Goal: Find specific page/section: Find specific page/section

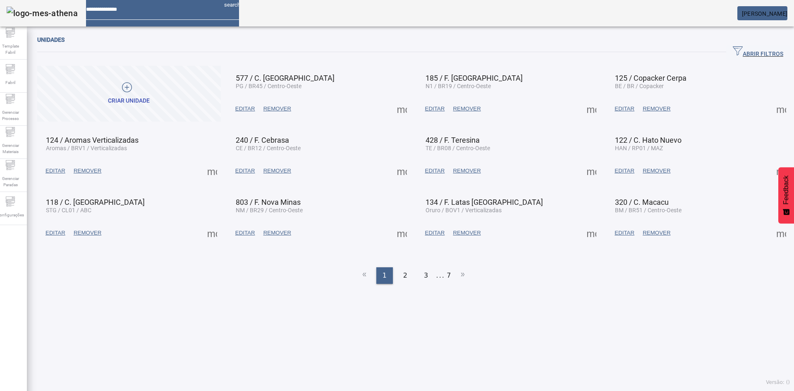
click at [733, 50] on icon "button" at bounding box center [738, 50] width 10 height 9
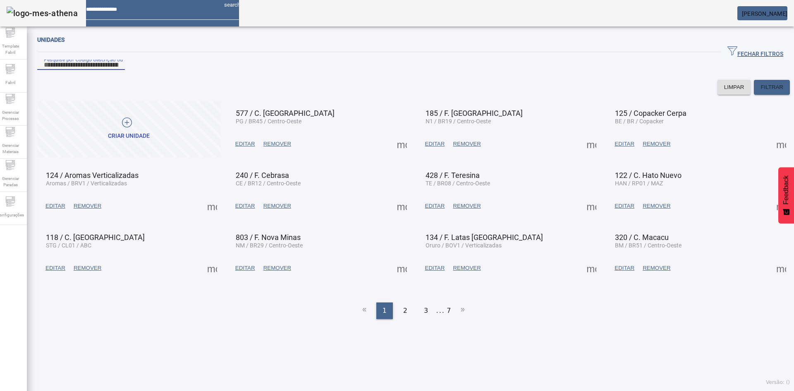
click at [92, 70] on input "Pesquise por Código descrição ou sigla" at bounding box center [81, 65] width 74 height 10
type input "******"
click at [763, 91] on span "FILTRAR" at bounding box center [771, 87] width 23 height 8
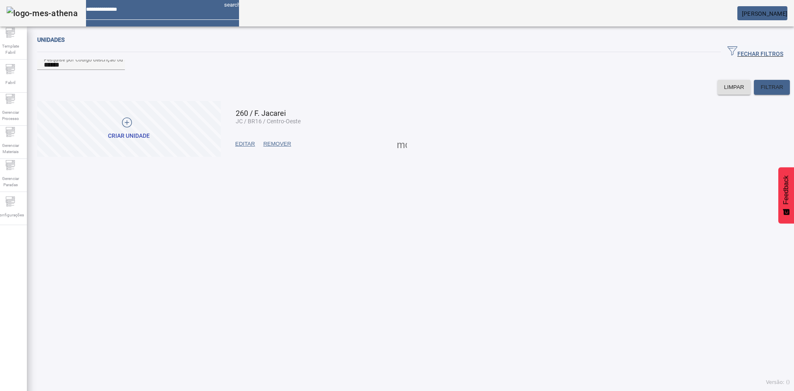
click at [246, 148] on span "EDITAR" at bounding box center [245, 144] width 20 height 8
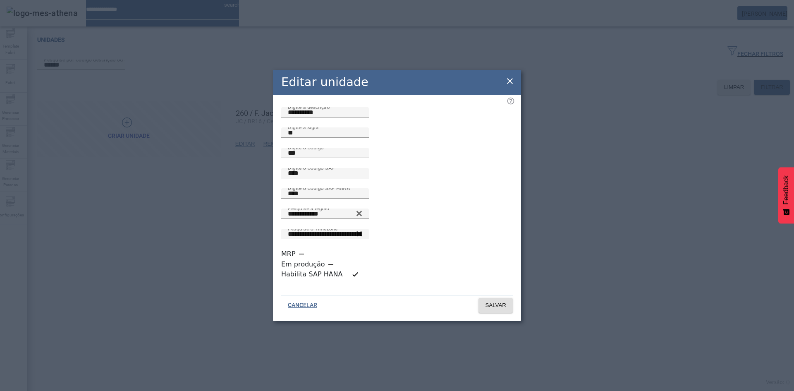
click at [506, 86] on icon at bounding box center [510, 81] width 10 height 10
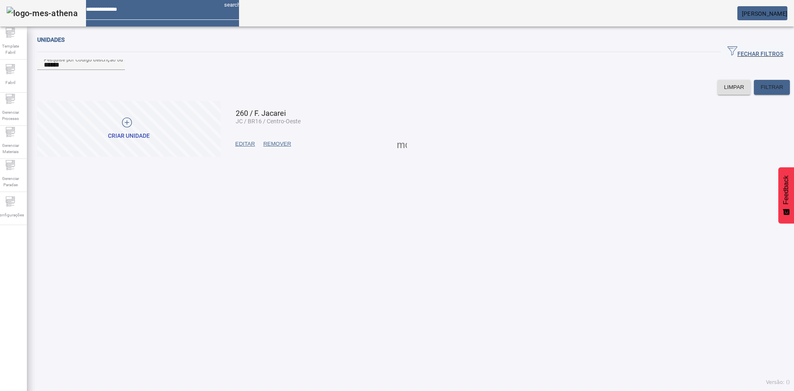
click at [403, 154] on span at bounding box center [402, 144] width 20 height 20
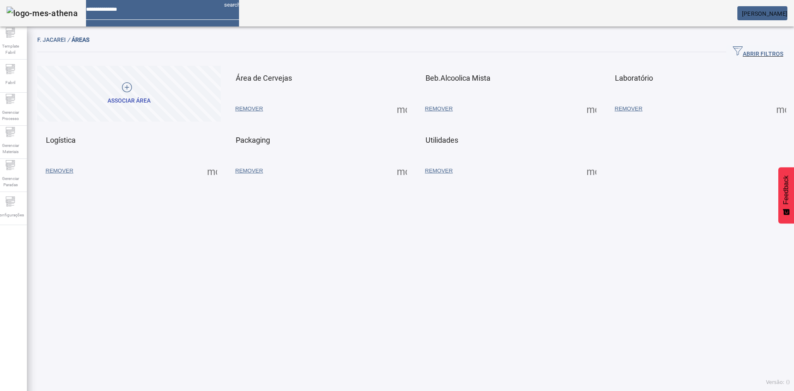
click at [397, 108] on span at bounding box center [402, 109] width 20 height 20
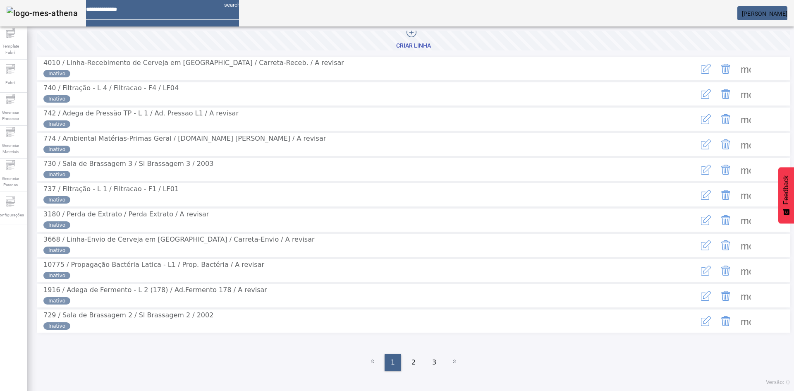
scroll to position [85, 0]
click at [411, 365] on span "2" at bounding box center [413, 362] width 4 height 10
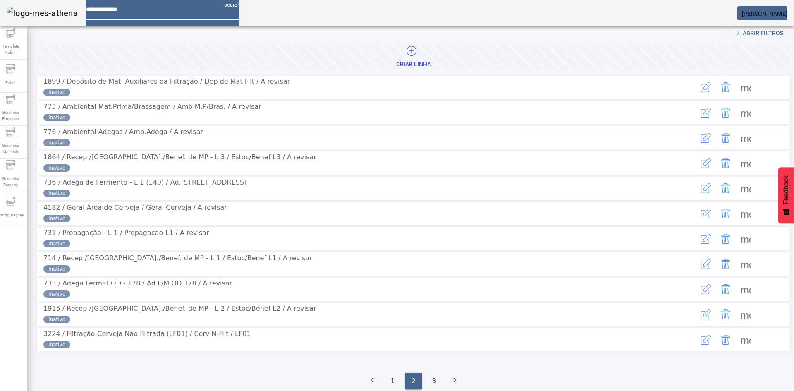
scroll to position [12, 0]
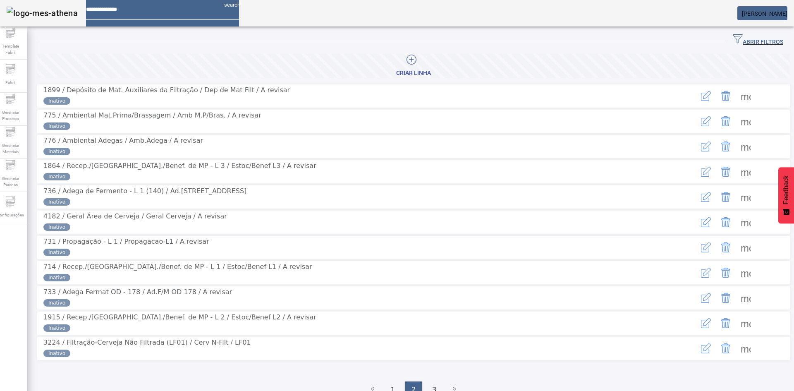
click at [737, 257] on span at bounding box center [746, 247] width 20 height 20
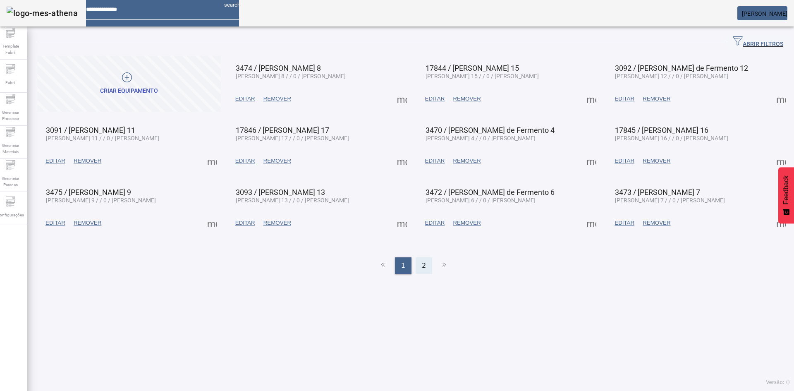
click at [416, 257] on div "2" at bounding box center [424, 265] width 17 height 17
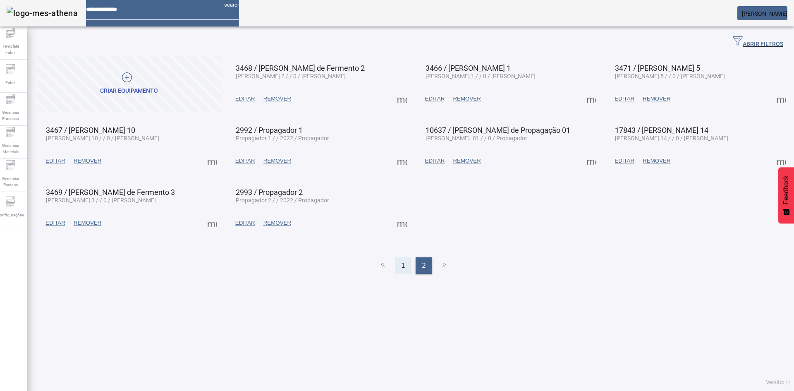
click at [408, 260] on div "1" at bounding box center [403, 265] width 17 height 17
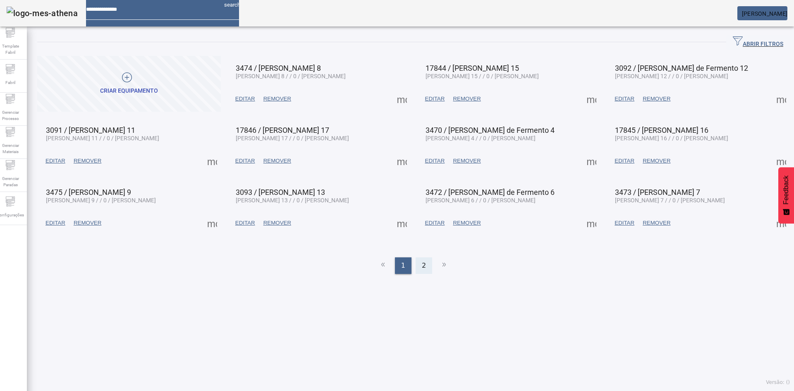
click at [422, 261] on span "2" at bounding box center [424, 266] width 4 height 10
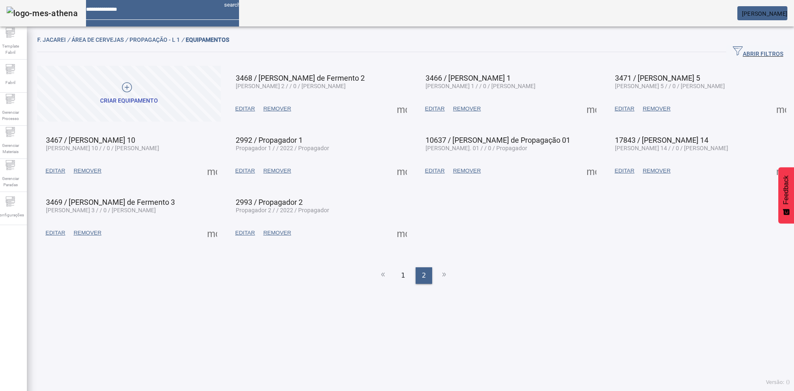
click at [239, 163] on span at bounding box center [245, 171] width 28 height 20
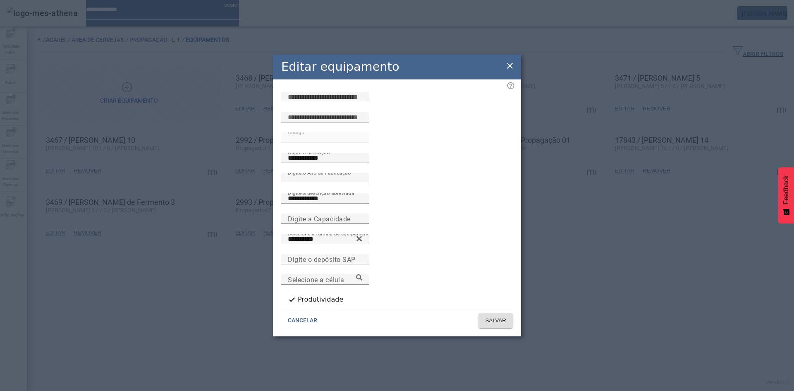
click at [511, 70] on icon at bounding box center [510, 66] width 10 height 10
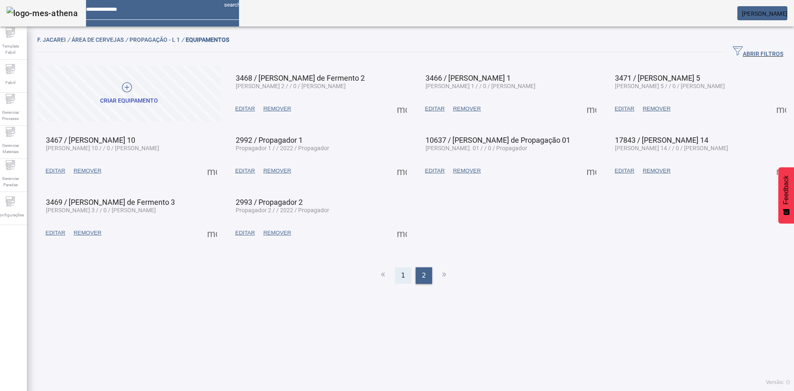
click at [397, 270] on div "1" at bounding box center [403, 275] width 17 height 17
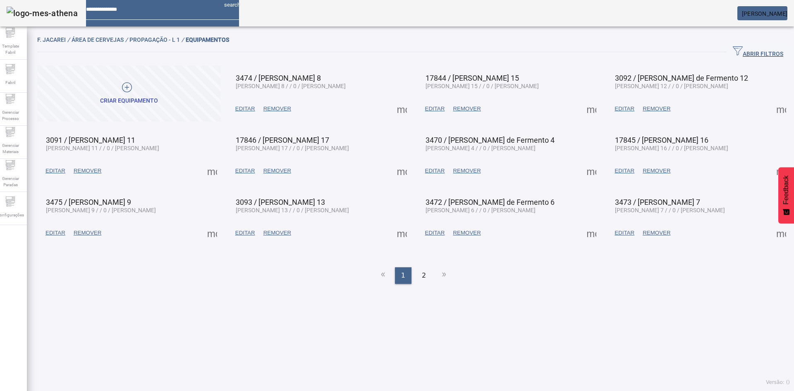
click at [620, 169] on span "EDITAR" at bounding box center [625, 171] width 20 height 8
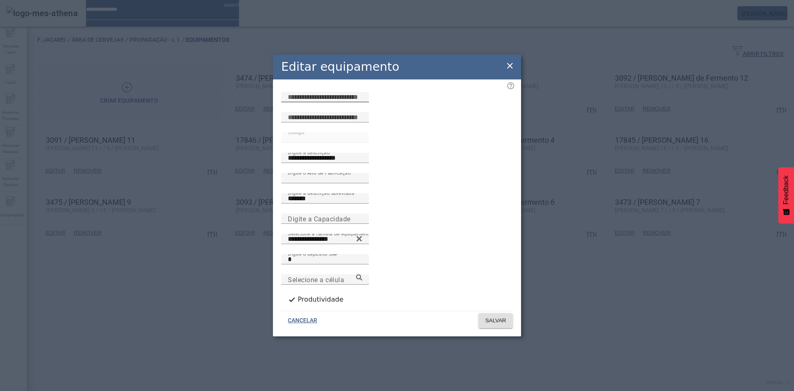
click at [332, 102] on input at bounding box center [325, 97] width 74 height 10
click at [511, 65] on icon at bounding box center [510, 66] width 10 height 10
